Goal: Transaction & Acquisition: Purchase product/service

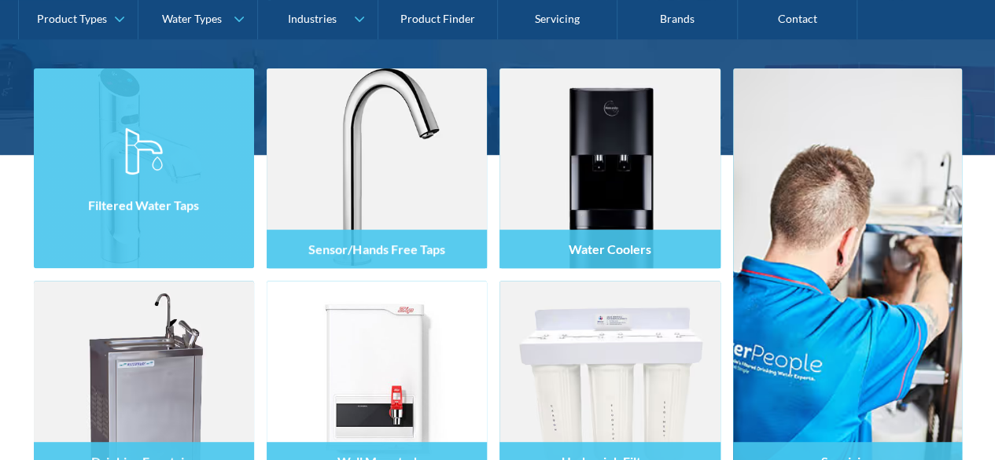
click at [165, 152] on div at bounding box center [144, 182] width 220 height 94
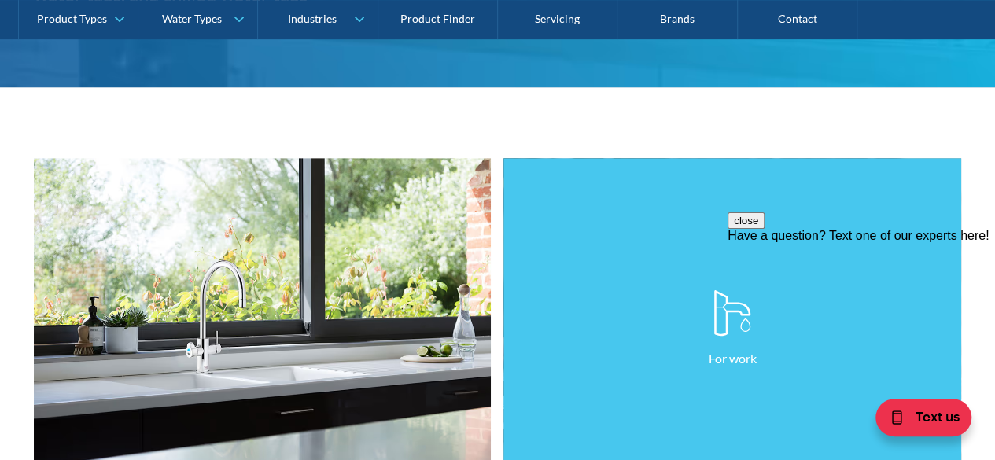
click at [687, 267] on link "For work" at bounding box center [732, 329] width 458 height 342
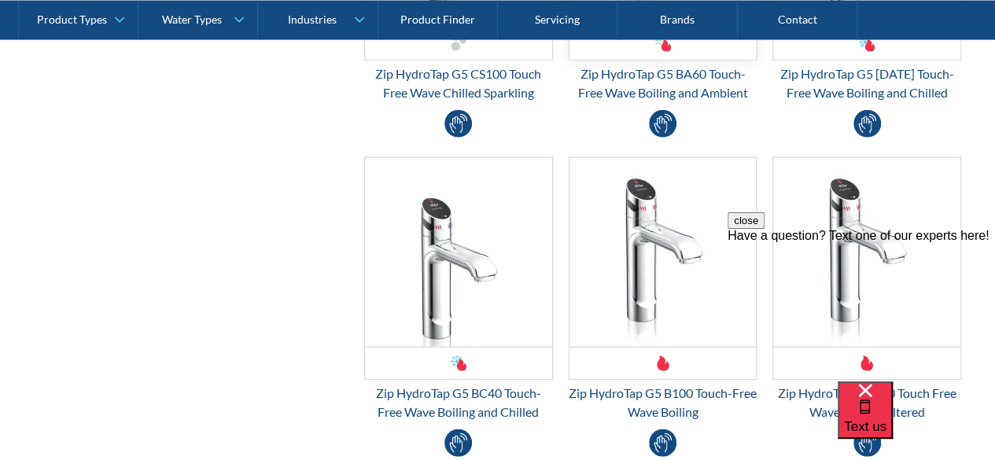
scroll to position [1494, 0]
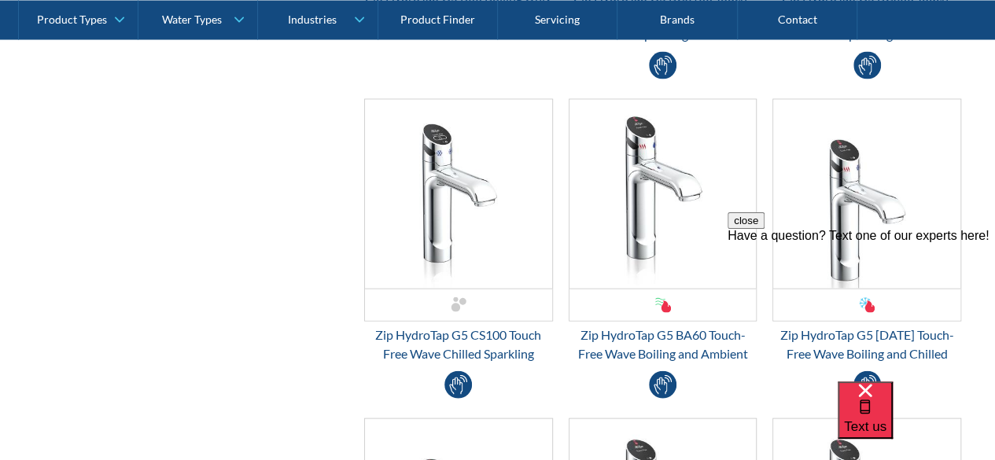
click at [765, 229] on button "close" at bounding box center [746, 220] width 37 height 17
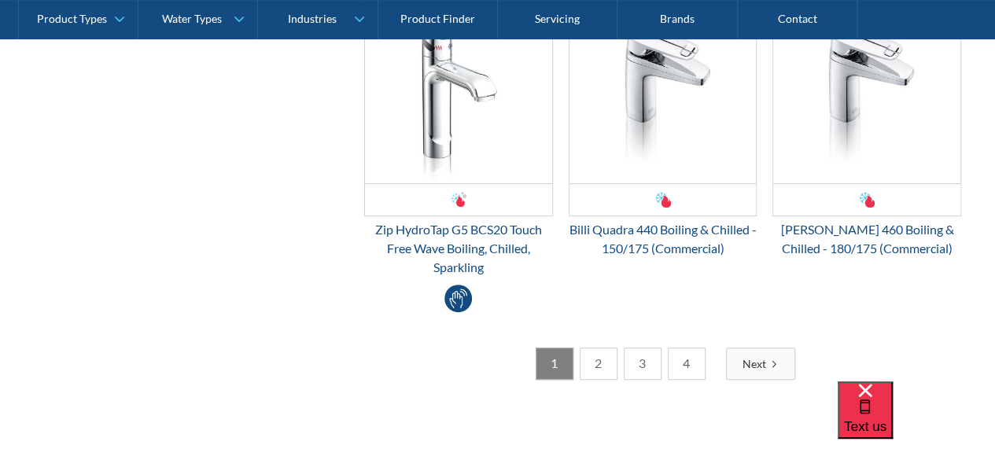
scroll to position [3146, 0]
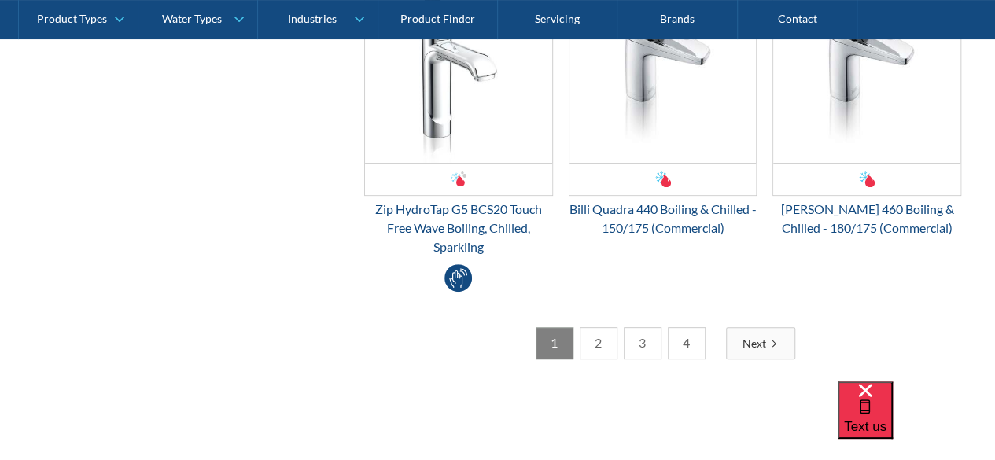
click at [609, 333] on link "2" at bounding box center [599, 343] width 38 height 32
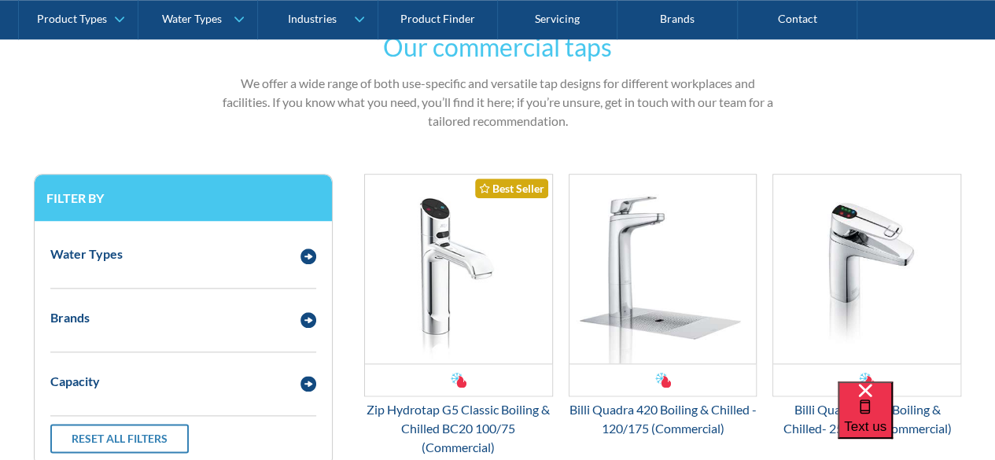
scroll to position [865, 0]
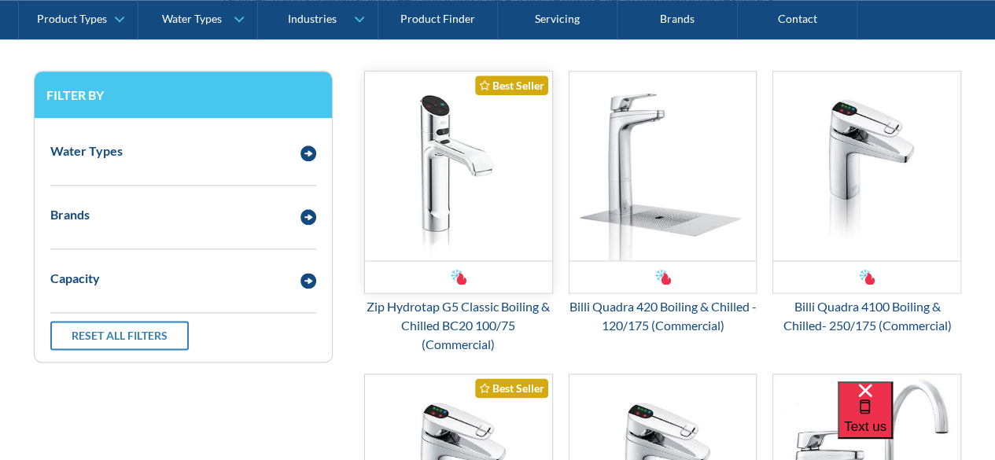
click at [492, 230] on img "Email Form 3" at bounding box center [458, 166] width 187 height 189
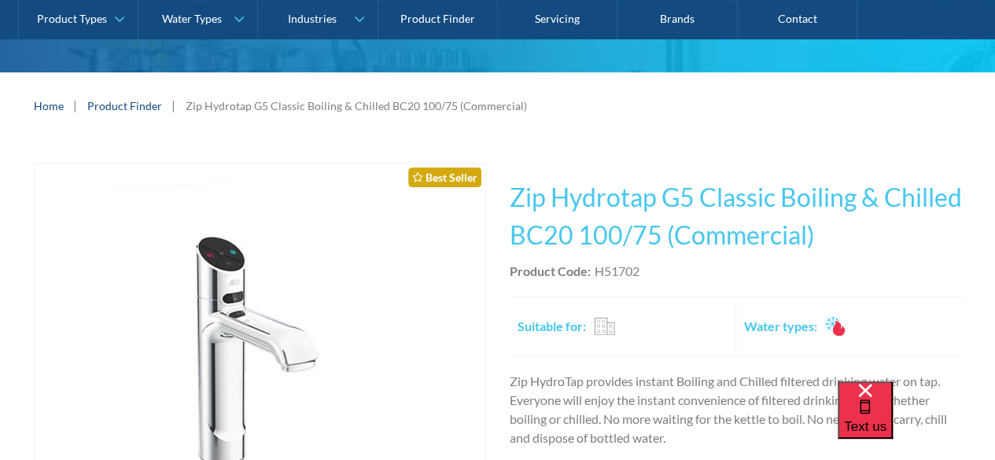
scroll to position [393, 0]
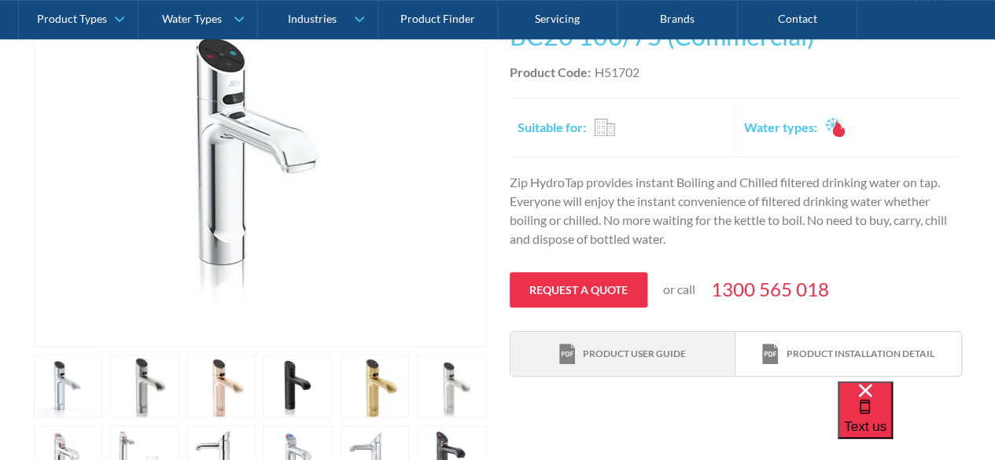
click at [573, 338] on link "Product user guide" at bounding box center [622, 354] width 225 height 45
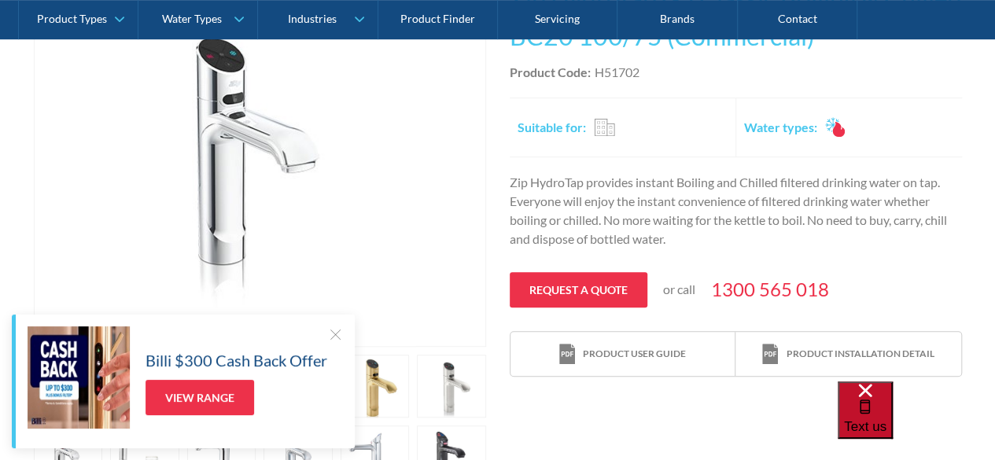
click at [886, 419] on span "Text us" at bounding box center [865, 426] width 42 height 15
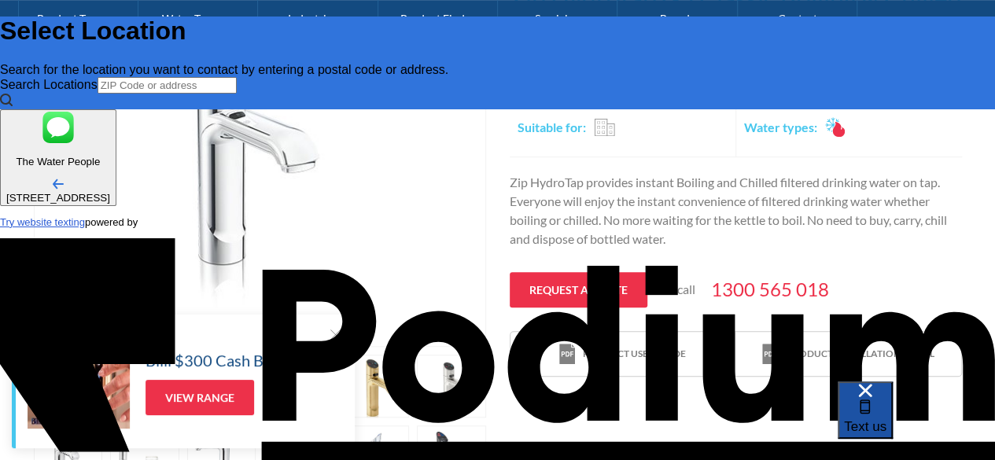
scroll to position [0, 0]
type input "Carla Dyne"
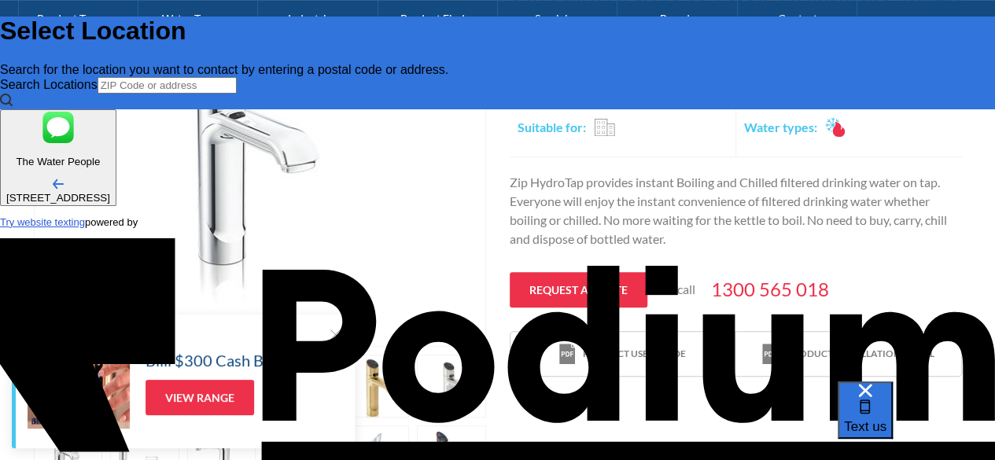
type Phone "0466 129 236"
